Goal: Browse casually

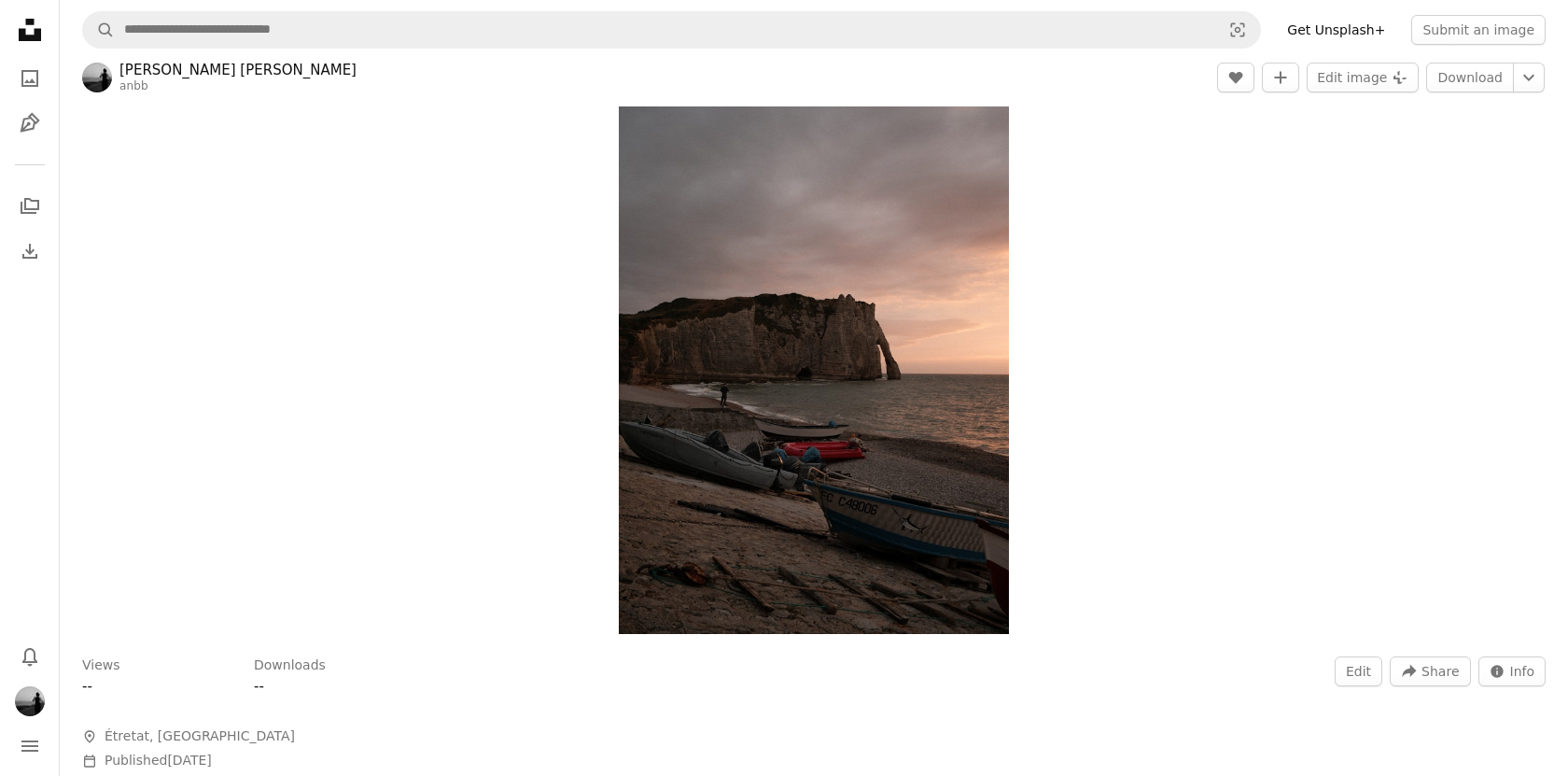
scroll to position [80, 0]
click at [1351, 663] on button "Edit" at bounding box center [1359, 669] width 48 height 30
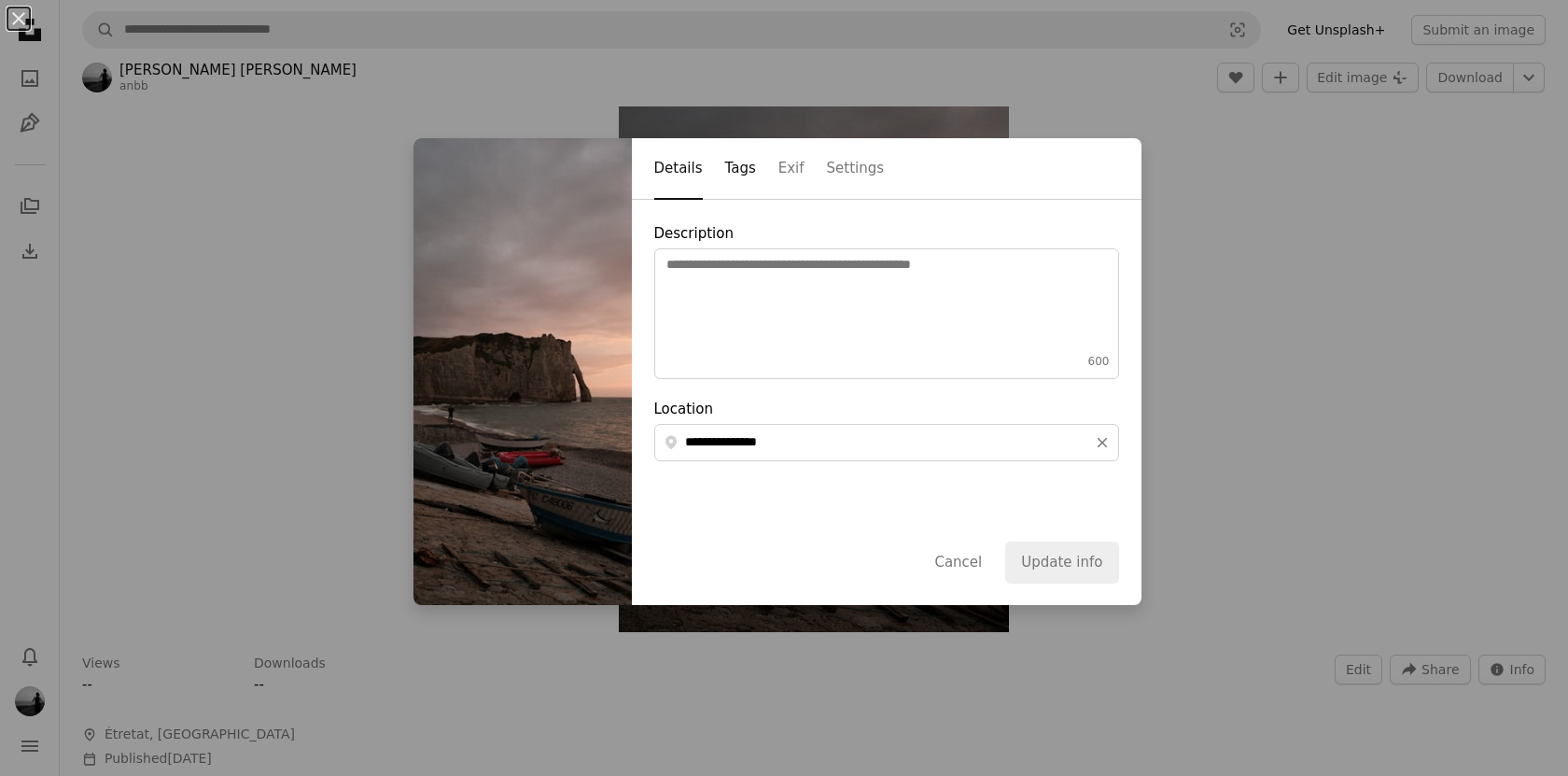
click at [750, 161] on button "Tags" at bounding box center [741, 169] width 31 height 61
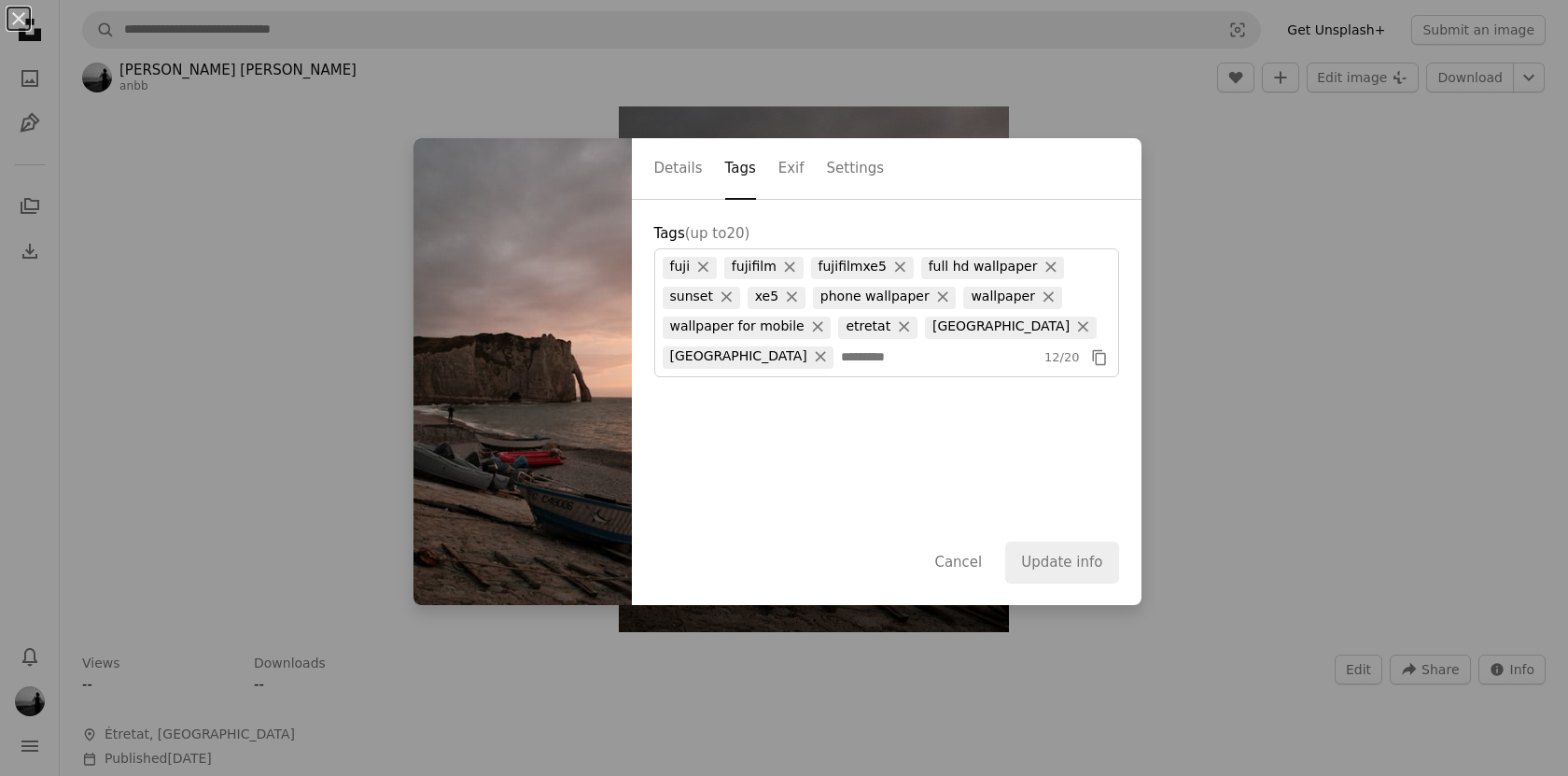
click at [803, 172] on div "Details Tags Exif Settings" at bounding box center [887, 169] width 510 height 62
click at [798, 170] on button "Exif" at bounding box center [791, 169] width 26 height 61
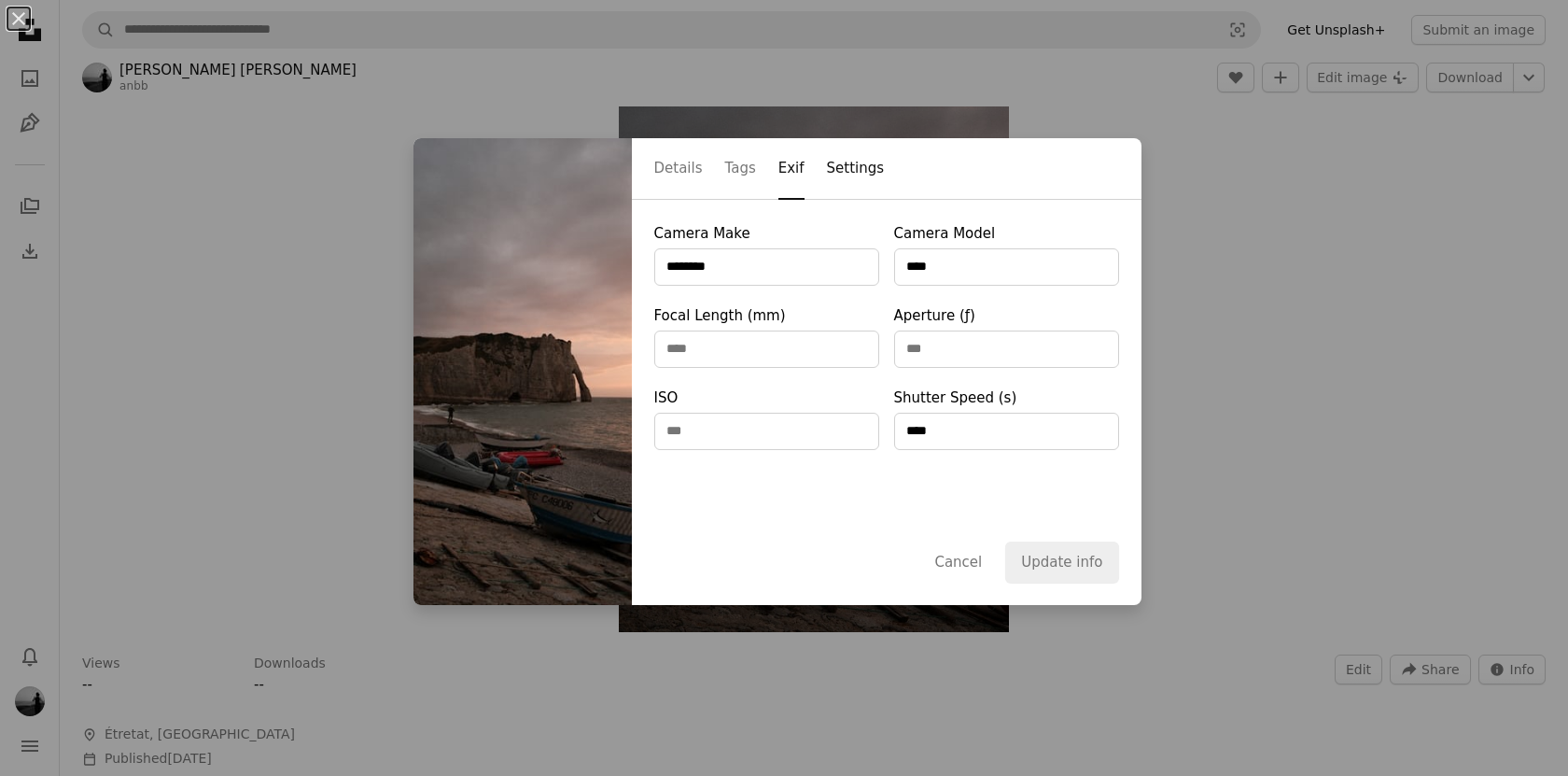
click at [847, 163] on button "Settings" at bounding box center [856, 169] width 58 height 61
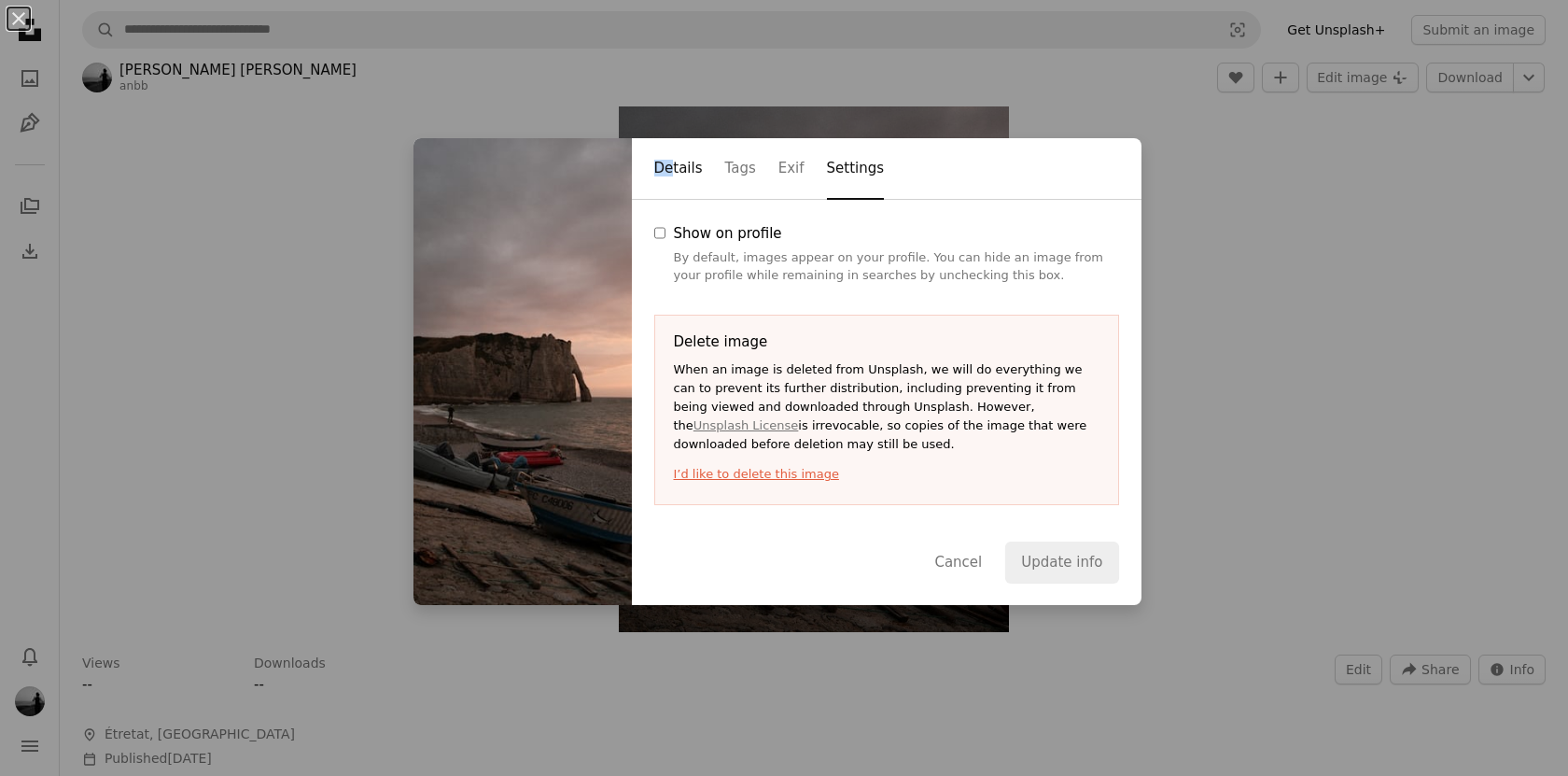
click at [675, 160] on button "Details" at bounding box center [679, 169] width 48 height 61
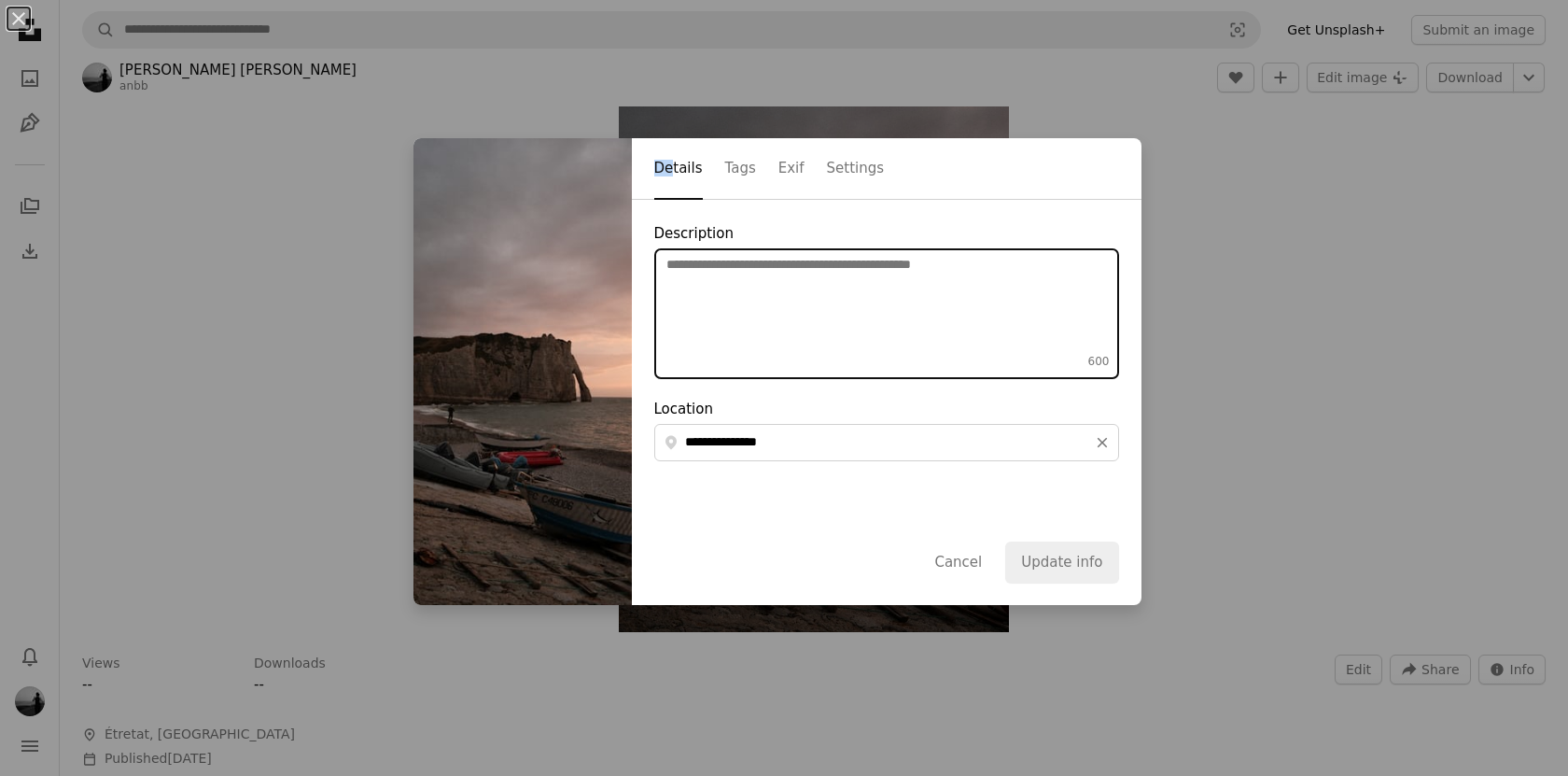
click at [769, 289] on textarea "Description 600" at bounding box center [886, 313] width 464 height 131
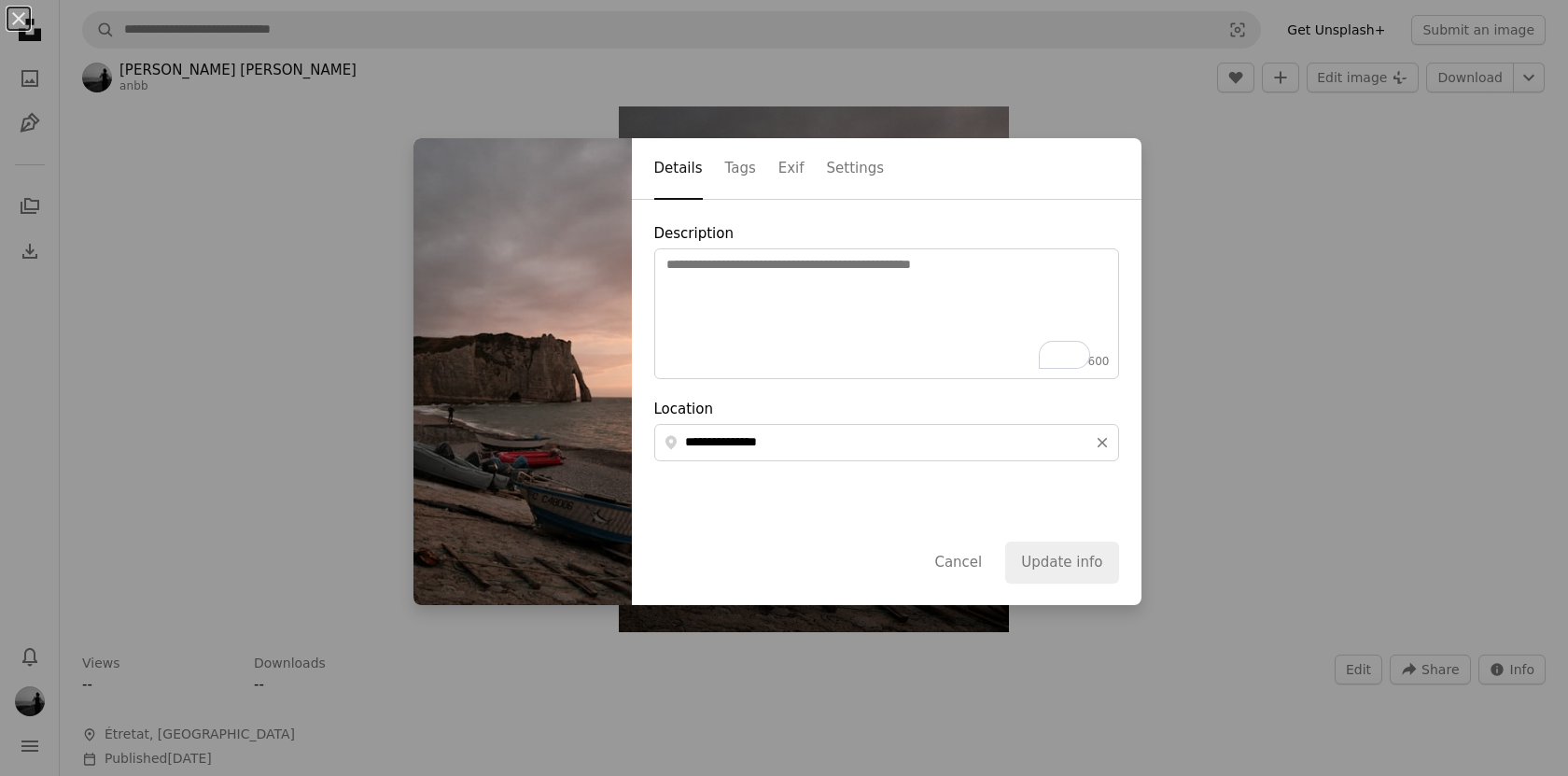
click at [769, 170] on div "Details Tags Exif Settings" at bounding box center [887, 169] width 510 height 62
click at [750, 170] on button "Tags" at bounding box center [741, 169] width 31 height 61
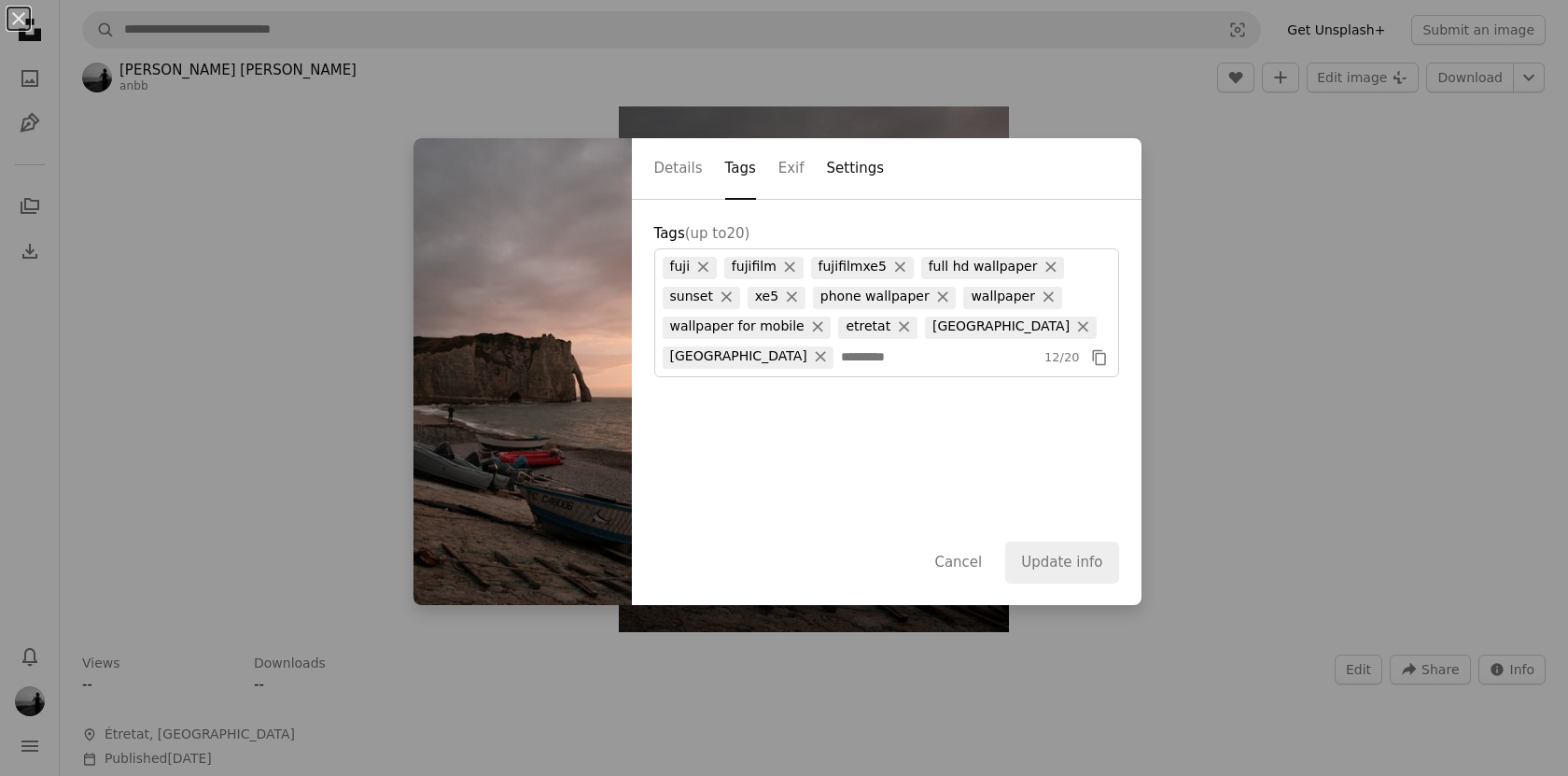
click at [835, 195] on button "Settings" at bounding box center [856, 169] width 58 height 61
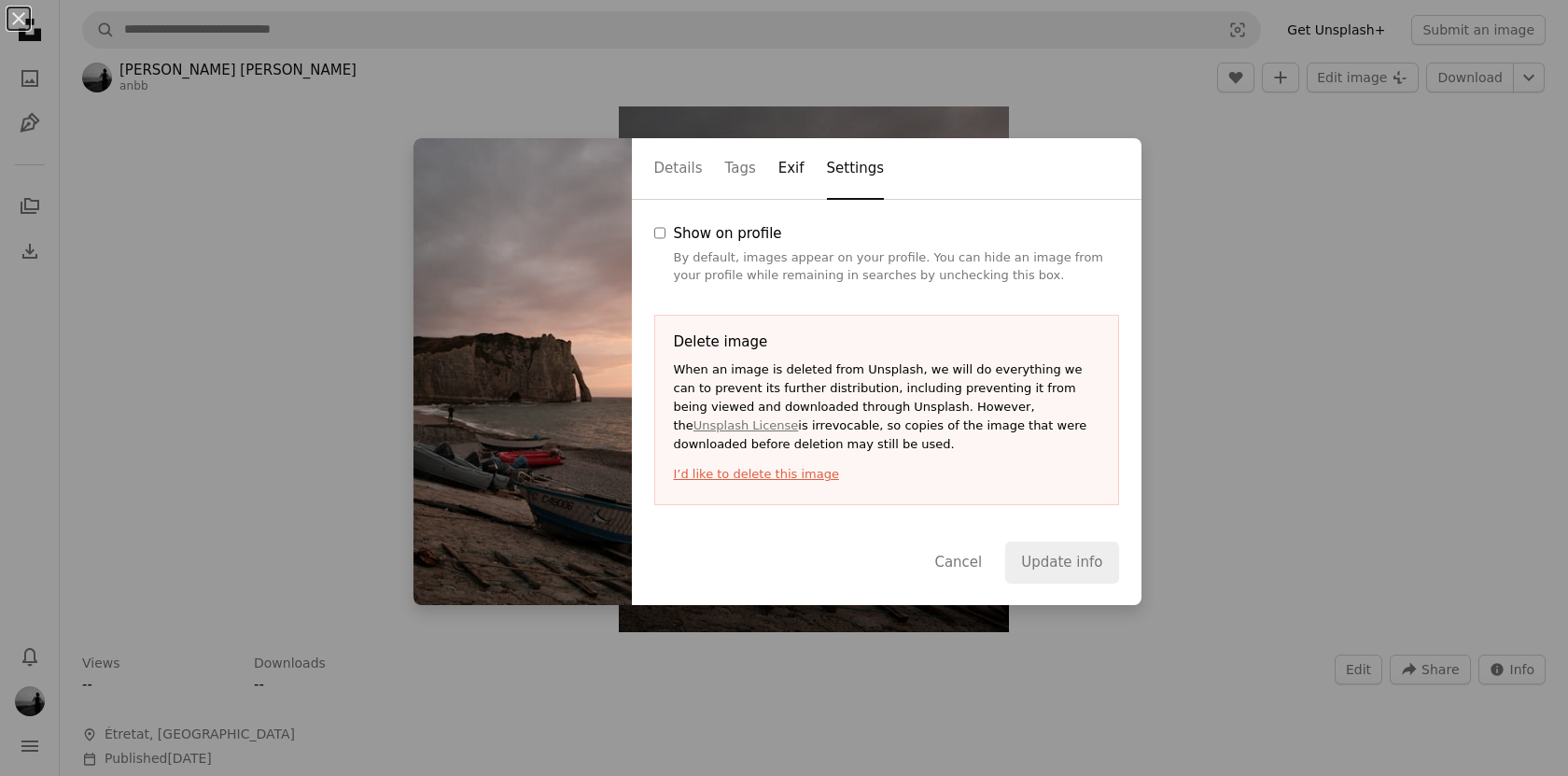
click at [793, 151] on button "Exif" at bounding box center [791, 169] width 26 height 61
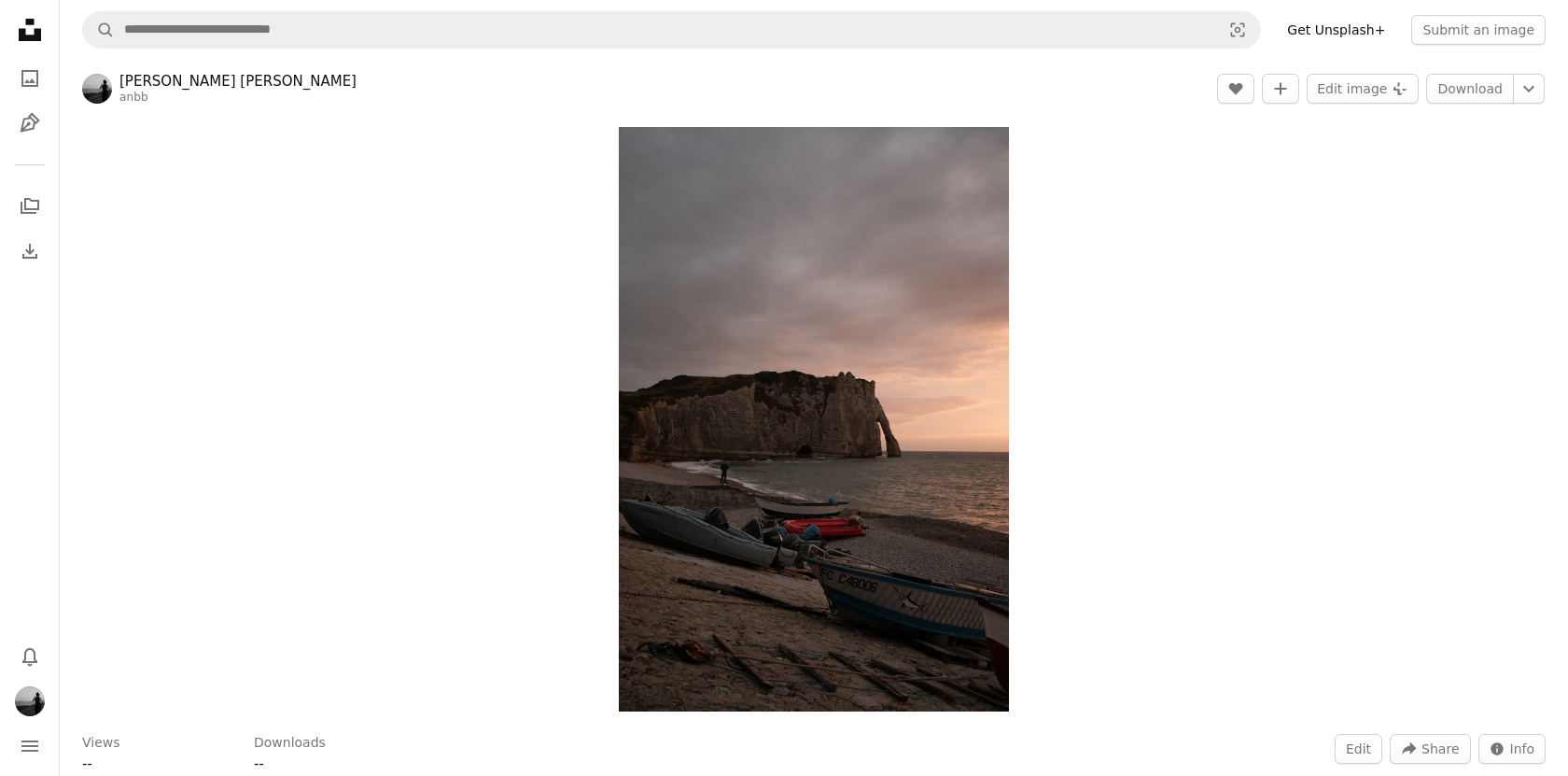
click at [24, 24] on icon "Unsplash logo Unsplash Home" at bounding box center [30, 30] width 38 height 38
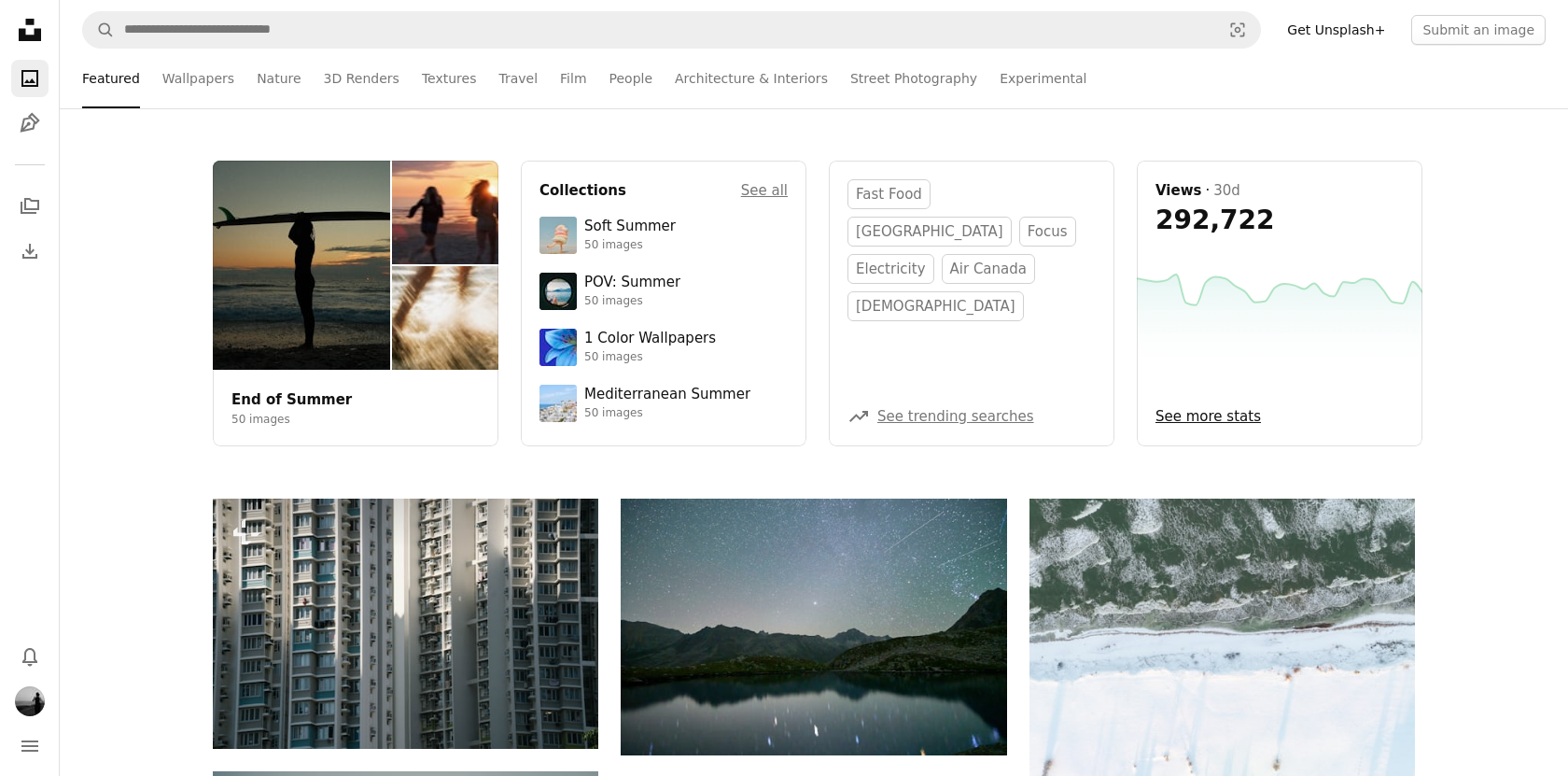
click at [347, 407] on link "End of Summer" at bounding box center [292, 399] width 120 height 16
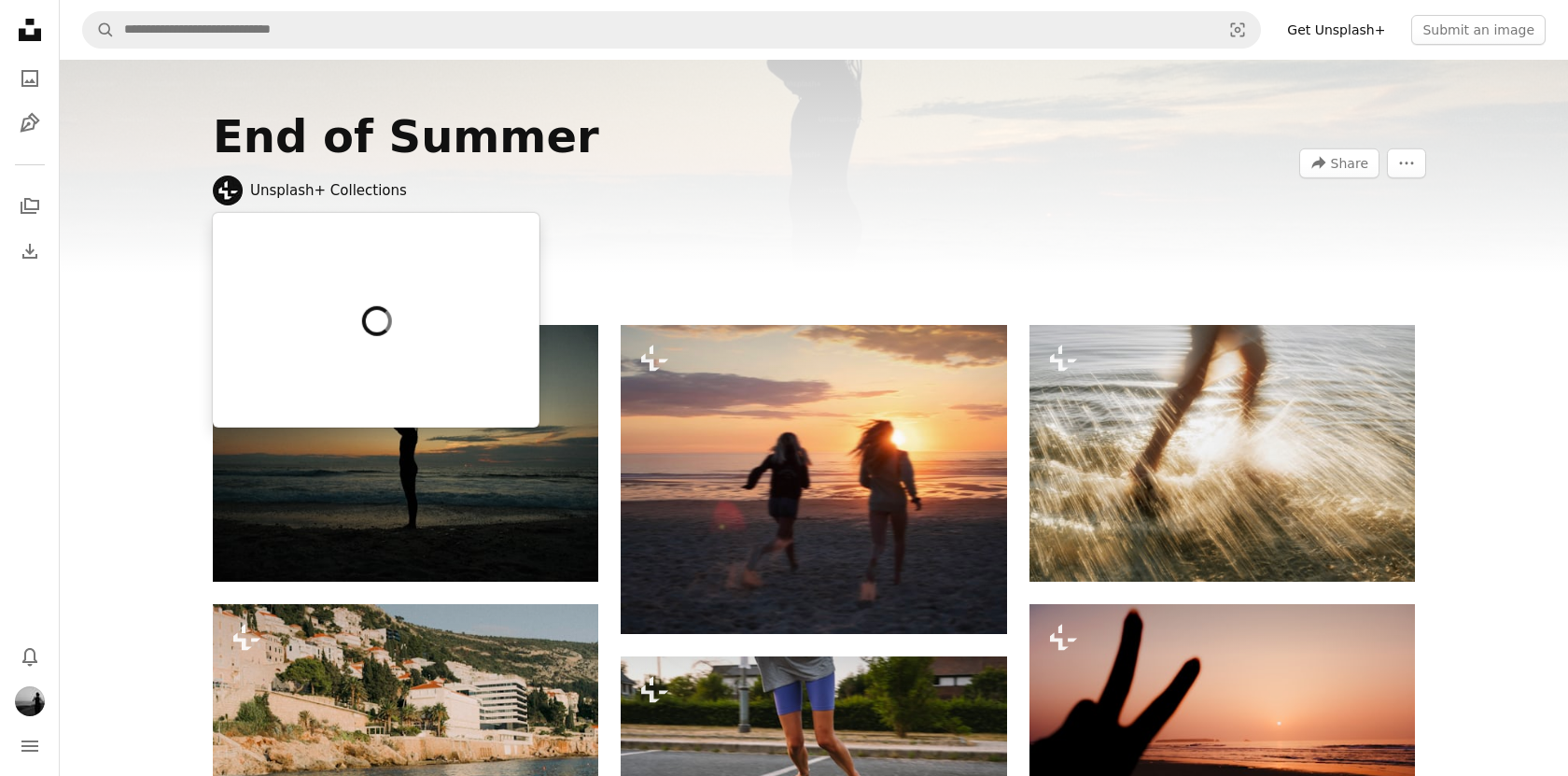
click at [297, 190] on link "Unsplash+ Collections" at bounding box center [329, 190] width 157 height 18
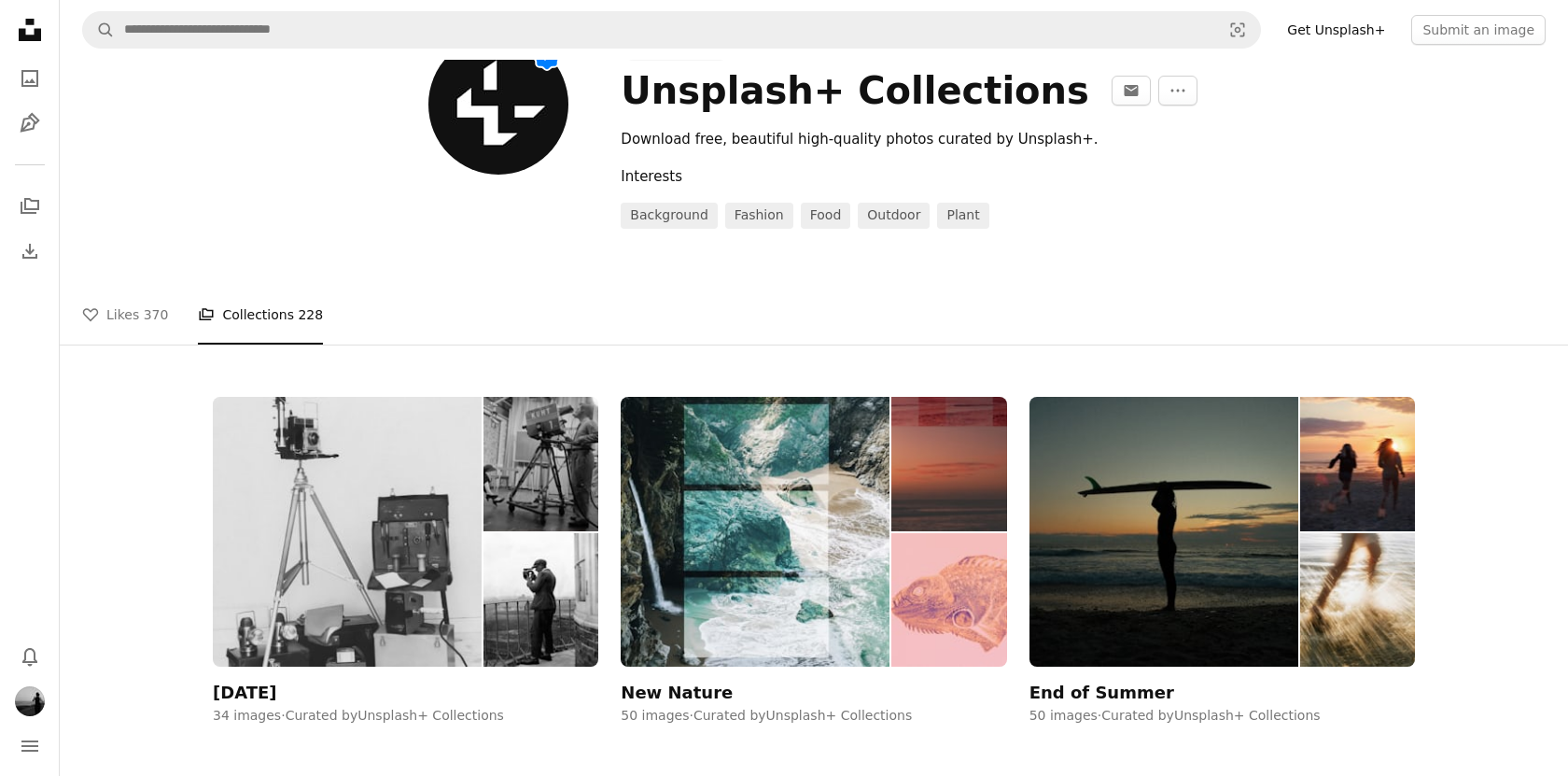
scroll to position [281, 0]
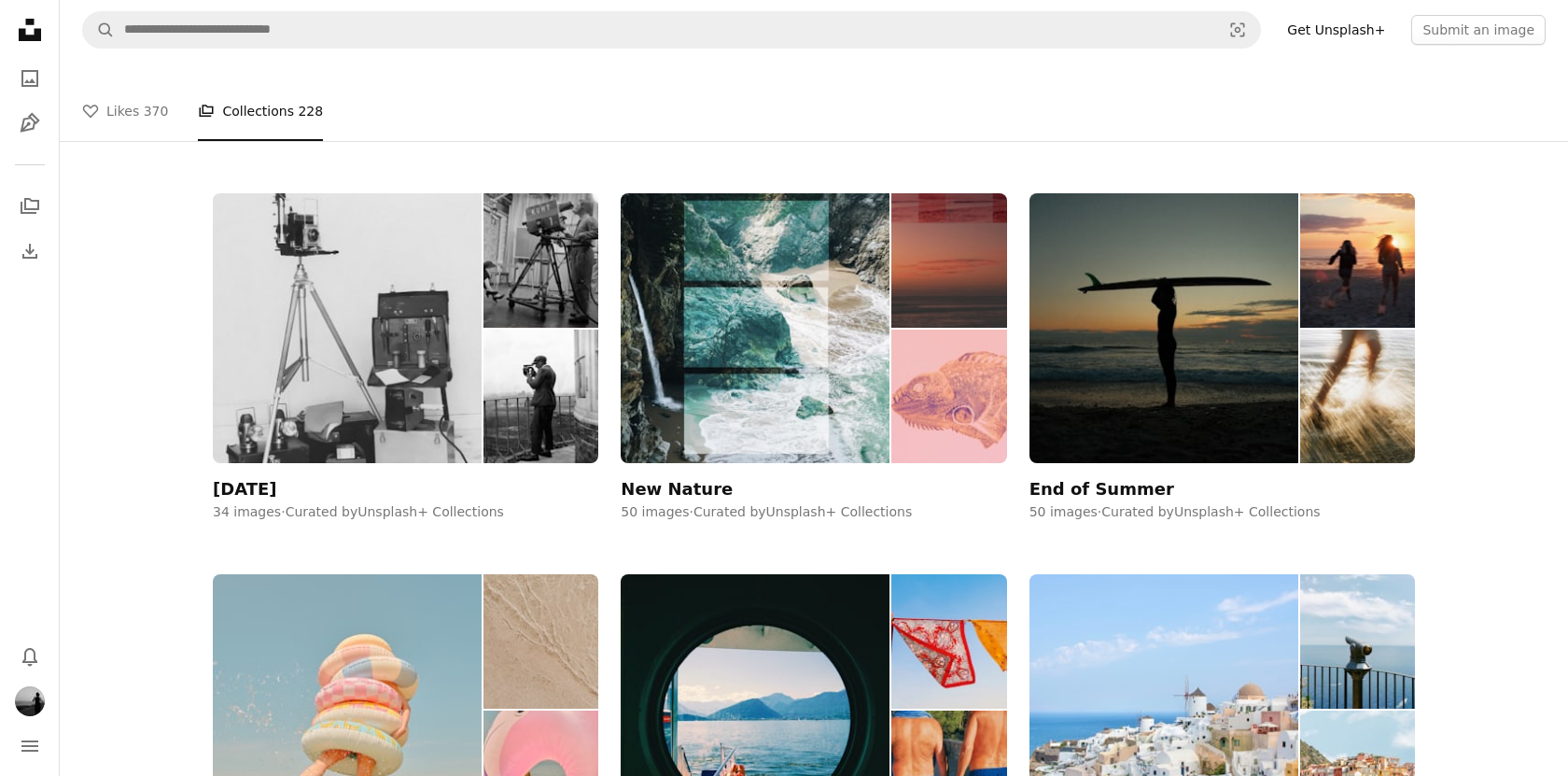
click at [34, 34] on icon "Unsplash logo Unsplash Home" at bounding box center [30, 30] width 38 height 38
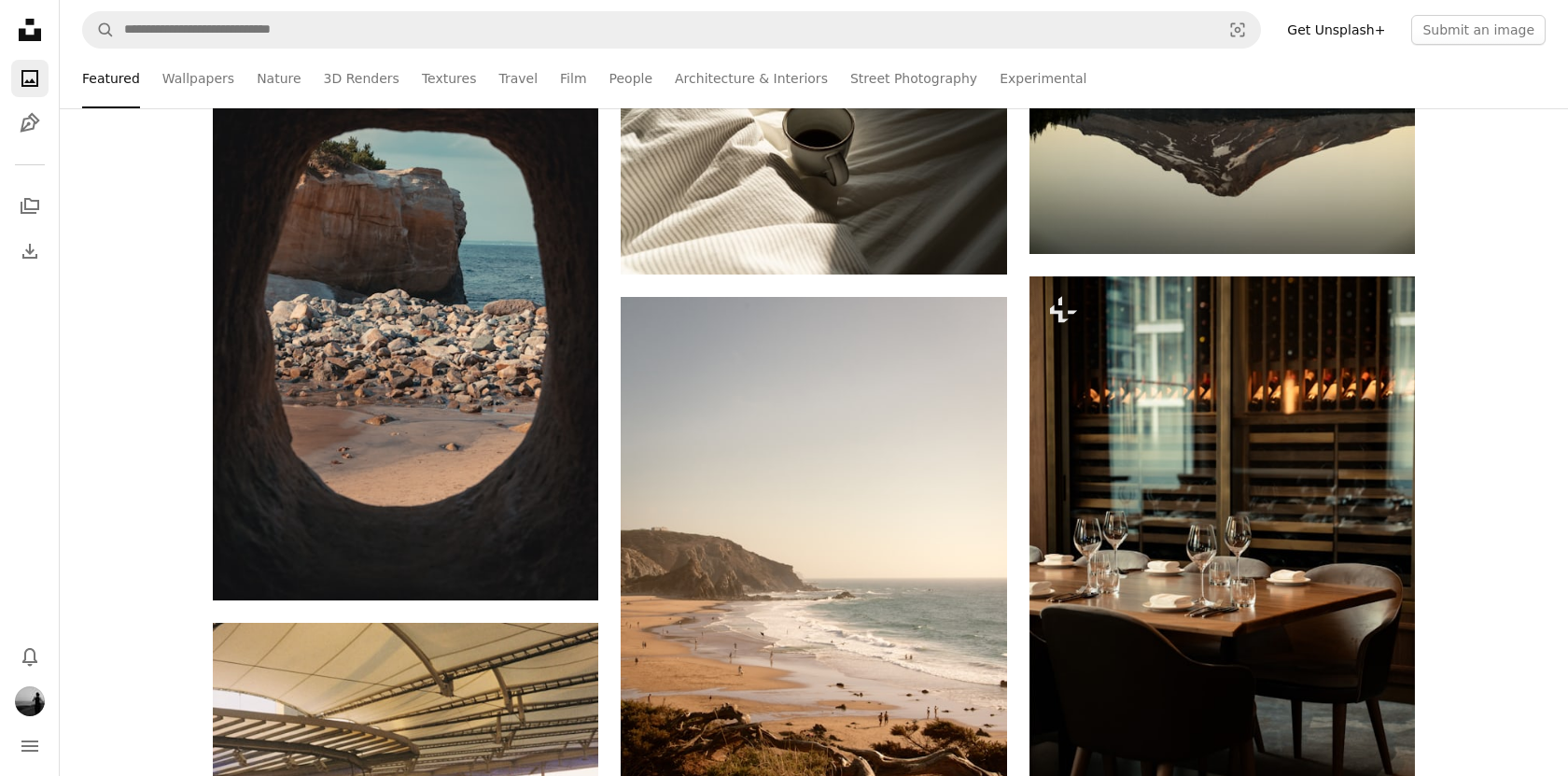
scroll to position [3149, 0]
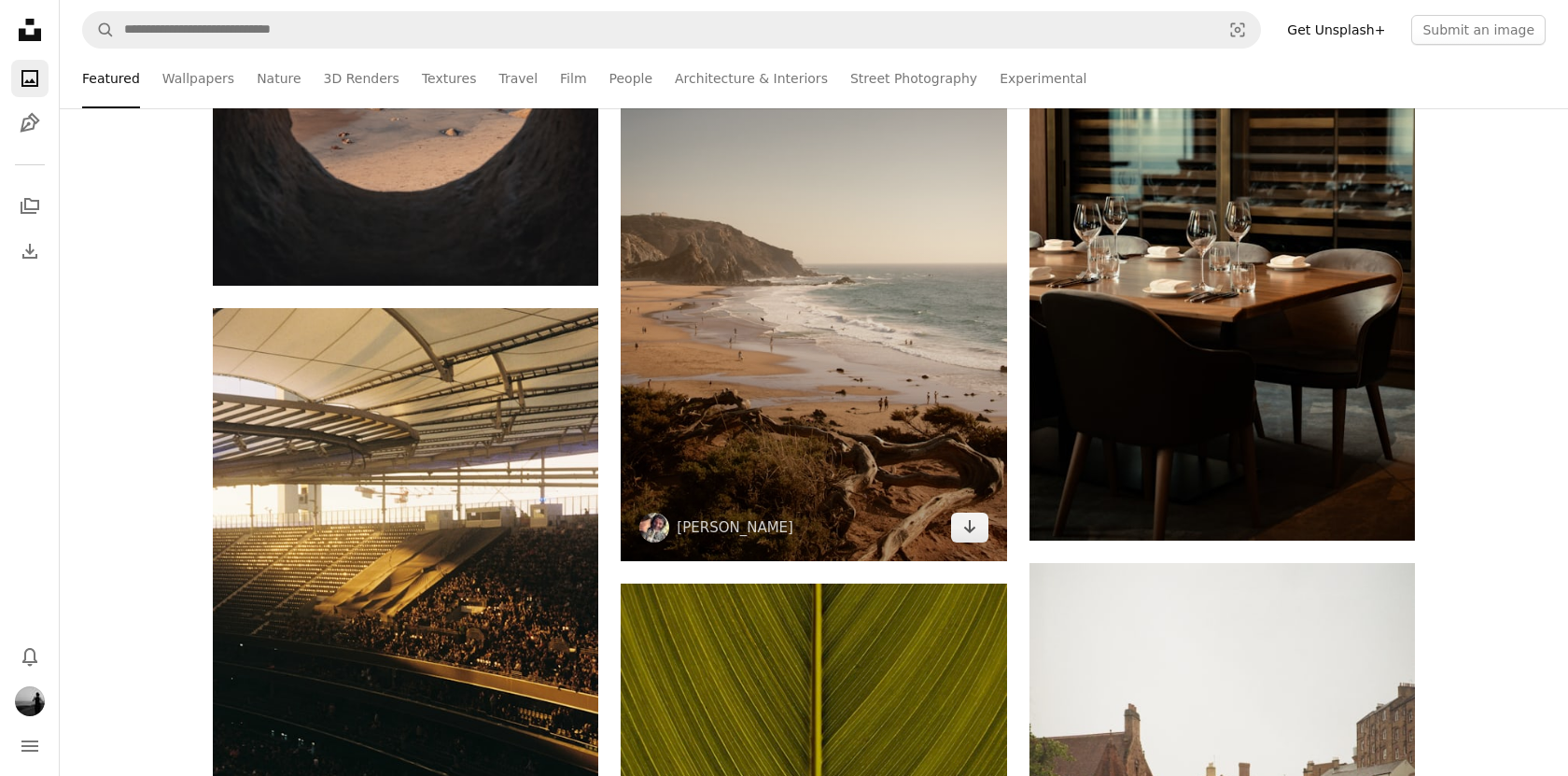
click at [807, 351] on img at bounding box center [814, 272] width 386 height 579
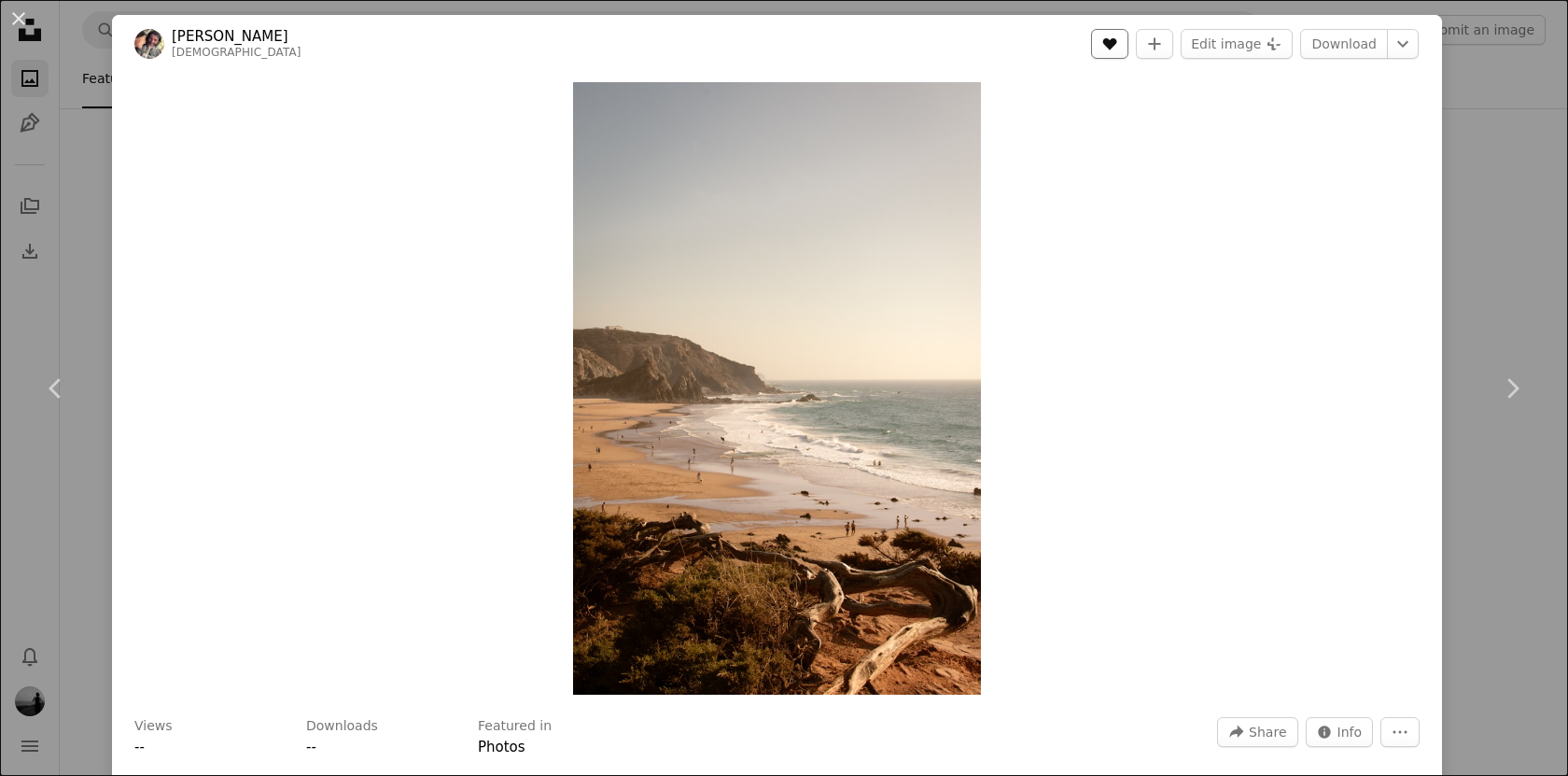
click at [1129, 56] on button "A heart" at bounding box center [1109, 44] width 38 height 30
click at [1497, 167] on div "An X shape Chevron left Chevron right [PERSON_NAME] paolobendandi A heart A plu…" at bounding box center [784, 388] width 1568 height 776
